Goal: Check status: Check status

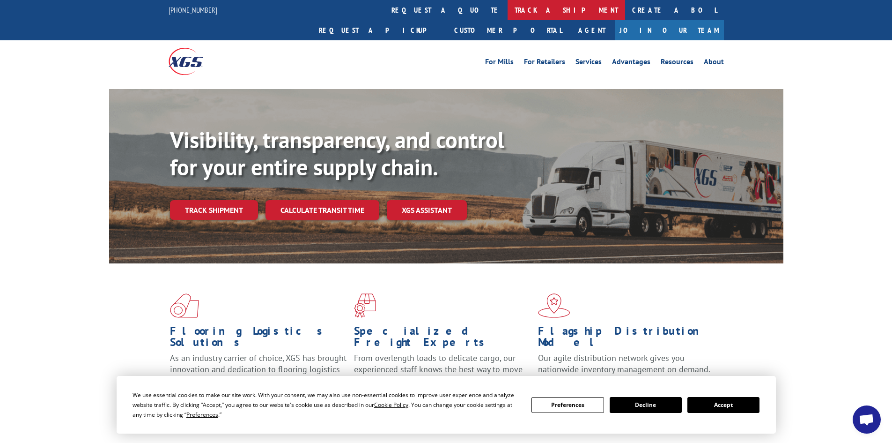
click at [508, 7] on link "track a shipment" at bounding box center [567, 10] width 118 height 20
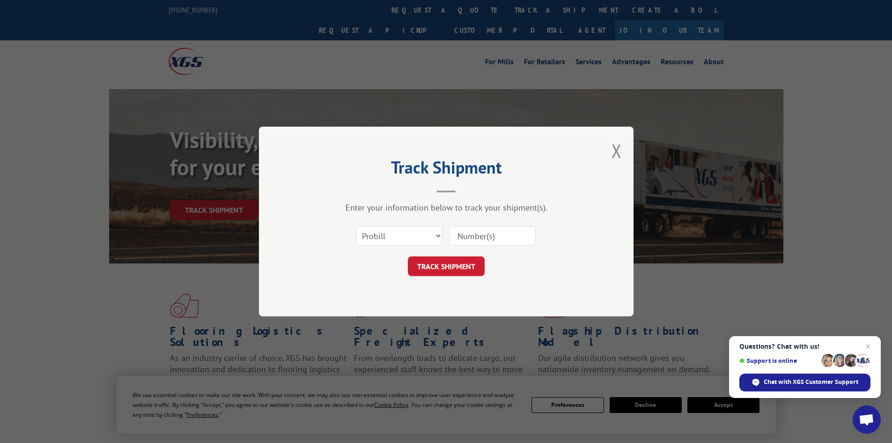
click at [477, 236] on input at bounding box center [493, 236] width 86 height 20
paste input "7075715"
type input "7075715"
click at [454, 272] on button "TRACK SHIPMENT" at bounding box center [446, 266] width 77 height 20
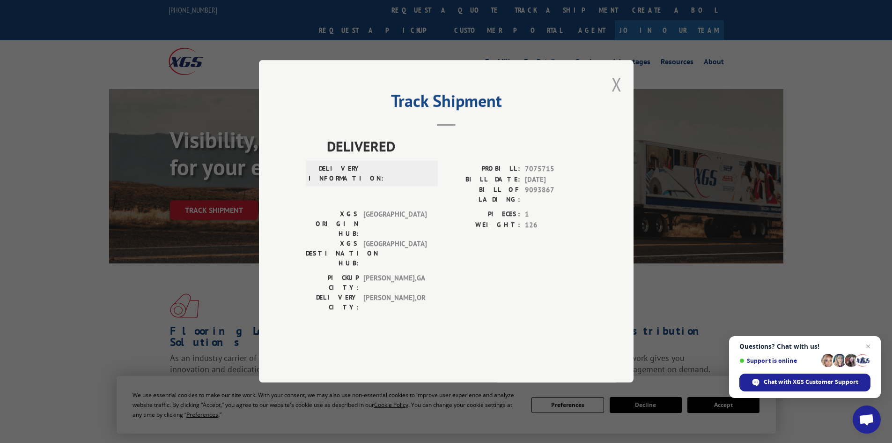
drag, startPoint x: 614, startPoint y: 107, endPoint x: 591, endPoint y: 150, distance: 49.0
click at [614, 96] on button "Close modal" at bounding box center [617, 84] width 10 height 25
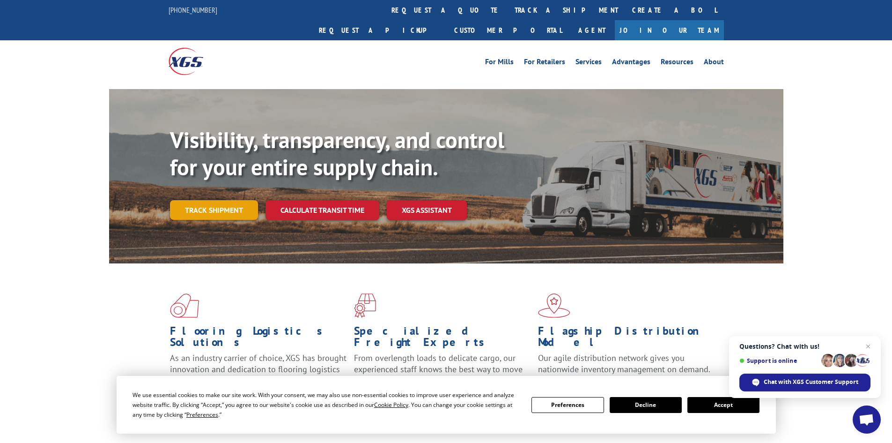
click at [218, 200] on link "Track shipment" at bounding box center [214, 210] width 88 height 20
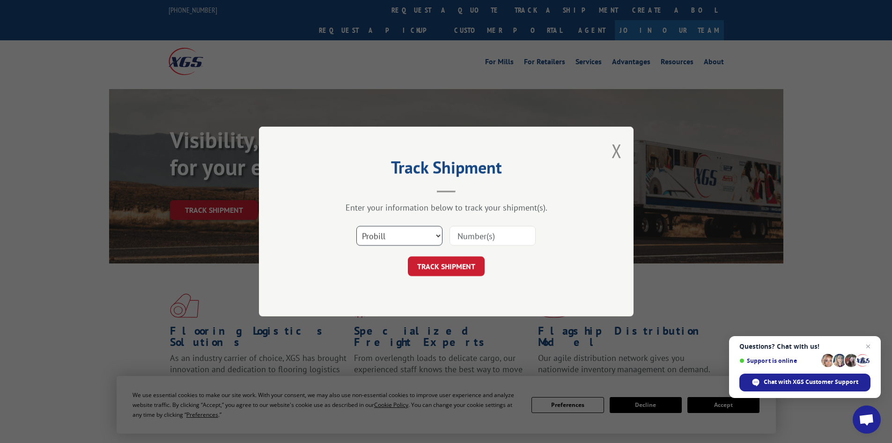
drag, startPoint x: 407, startPoint y: 244, endPoint x: 401, endPoint y: 243, distance: 6.4
click at [404, 243] on select "Select category... Probill BOL PO" at bounding box center [399, 236] width 86 height 20
select select "bol"
click at [356, 226] on select "Select category... Probill BOL PO" at bounding box center [399, 236] width 86 height 20
click at [467, 235] on input at bounding box center [493, 236] width 86 height 20
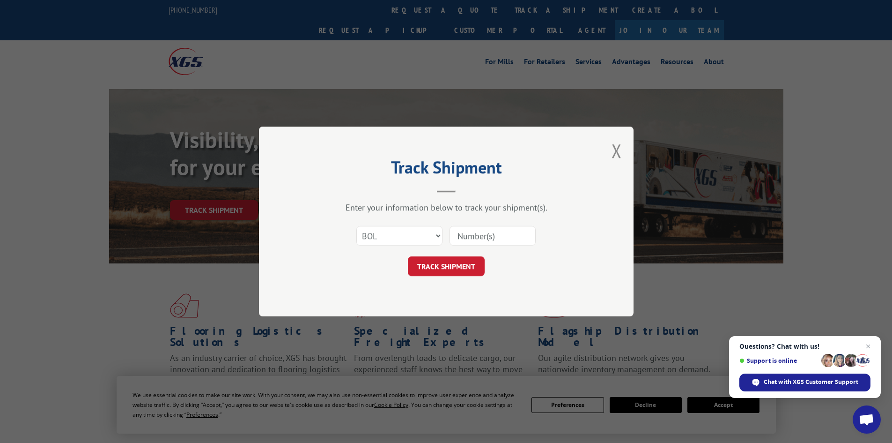
paste input "7075715"
type input "7075715"
click at [454, 268] on button "TRACK SHIPMENT" at bounding box center [446, 266] width 77 height 20
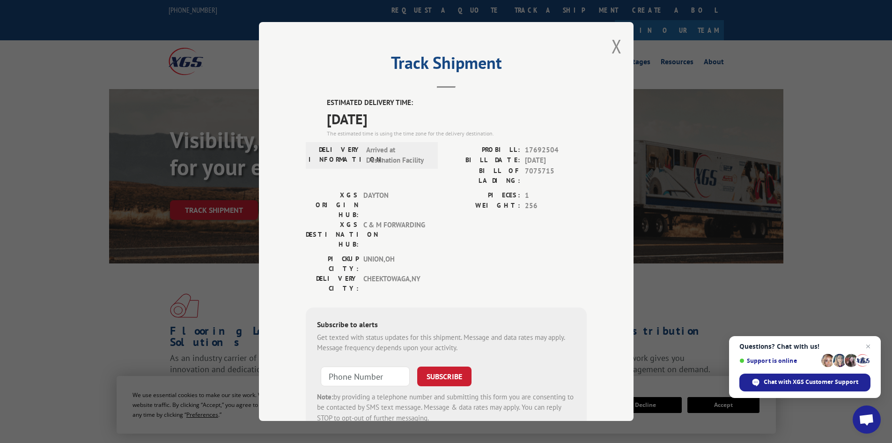
drag, startPoint x: 611, startPoint y: 40, endPoint x: 430, endPoint y: 42, distance: 180.3
click at [612, 41] on button "Close modal" at bounding box center [617, 46] width 10 height 25
